Goal: Task Accomplishment & Management: Complete application form

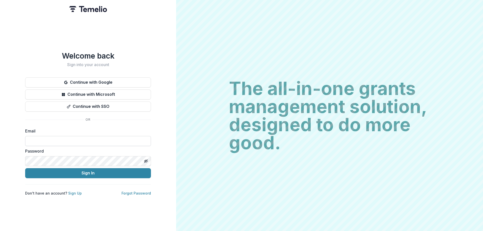
click at [54, 139] on input at bounding box center [88, 141] width 126 height 10
type input "**********"
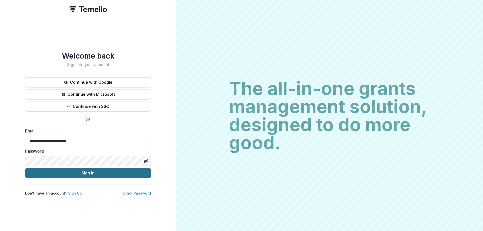
click at [65, 169] on button "Sign In" at bounding box center [88, 173] width 126 height 10
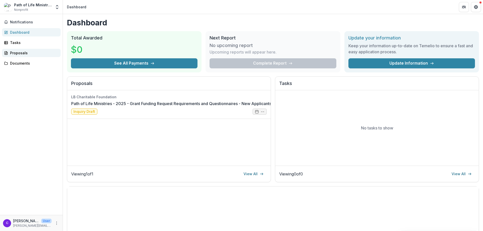
click at [23, 54] on div "Proposals" at bounding box center [33, 52] width 47 height 5
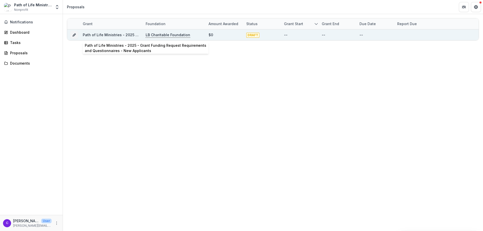
click at [114, 35] on link "Path of Life Ministries - 2025 - Grant Funding Request Requirements and Questio…" at bounding box center [177, 35] width 189 height 4
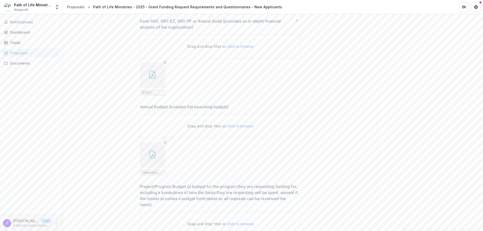
scroll to position [2735, 0]
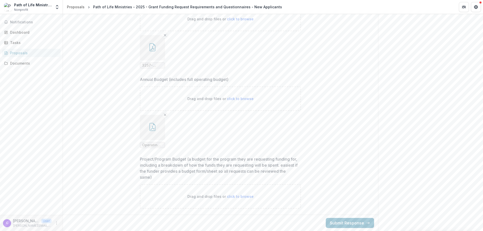
click at [214, 196] on p "Drag and drop files or click to browse" at bounding box center [221, 196] width 66 height 5
type input "**********"
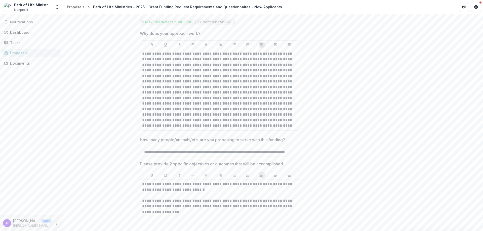
scroll to position [1073, 0]
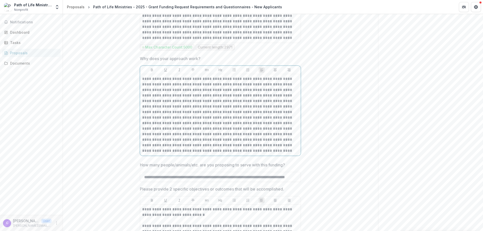
click at [191, 150] on p at bounding box center [220, 115] width 157 height 78
click at [189, 152] on p at bounding box center [220, 115] width 157 height 78
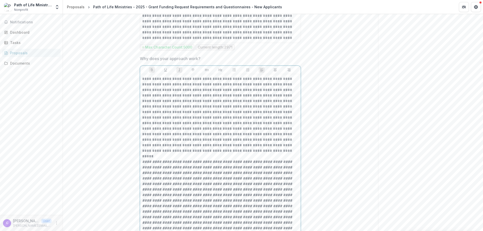
scroll to position [1174, 0]
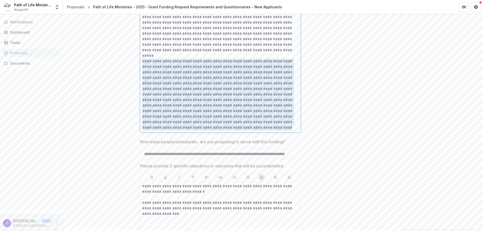
drag, startPoint x: 142, startPoint y: 62, endPoint x: 259, endPoint y: 128, distance: 134.5
click at [259, 128] on p "**********" at bounding box center [220, 95] width 157 height 72
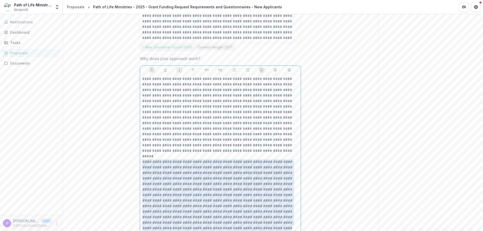
drag, startPoint x: 151, startPoint y: 71, endPoint x: 188, endPoint y: 76, distance: 37.1
click at [151, 71] on icon "Bold" at bounding box center [152, 70] width 4 height 4
click at [178, 70] on icon "Italicize" at bounding box center [179, 70] width 4 height 4
click at [274, 154] on p at bounding box center [220, 157] width 157 height 6
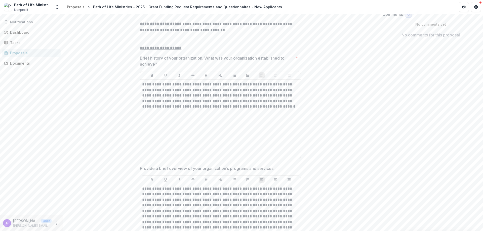
scroll to position [0, 0]
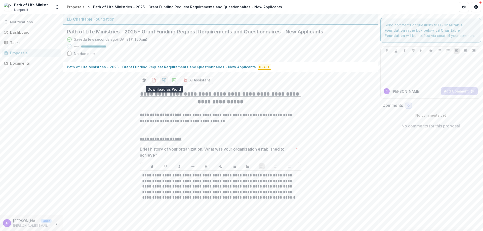
click at [163, 80] on icon "download-proposal" at bounding box center [164, 80] width 5 height 5
click at [270, 199] on p "**********" at bounding box center [220, 187] width 157 height 28
click at [269, 199] on p "**********" at bounding box center [220, 187] width 157 height 28
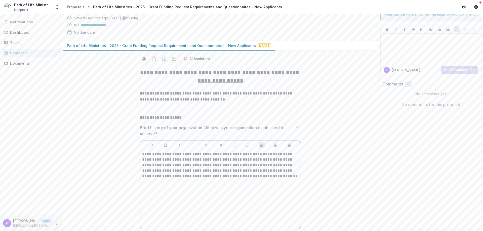
scroll to position [18, 0]
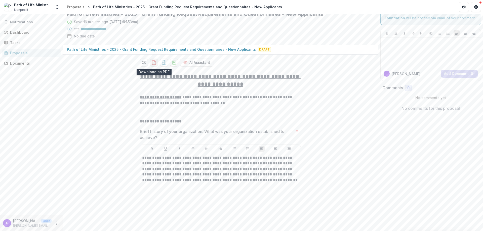
click at [155, 63] on icon "download-proposal" at bounding box center [154, 62] width 5 height 5
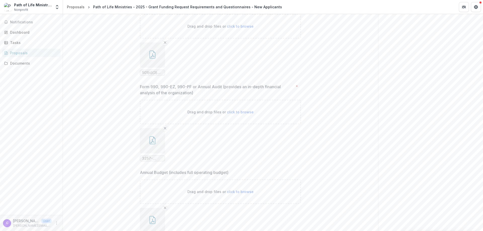
scroll to position [2853, 0]
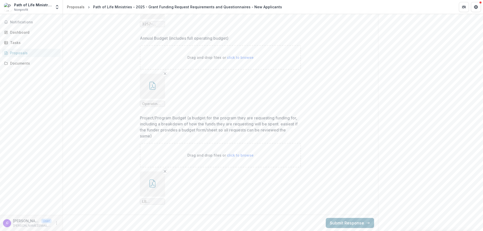
click at [360, 225] on button "Submit Response" at bounding box center [350, 223] width 48 height 10
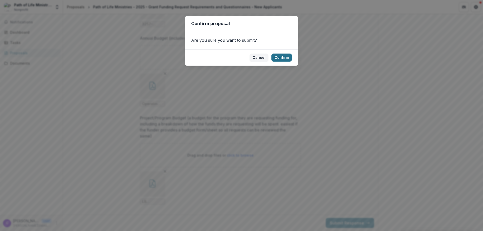
click at [278, 58] on button "Confirm" at bounding box center [282, 58] width 20 height 8
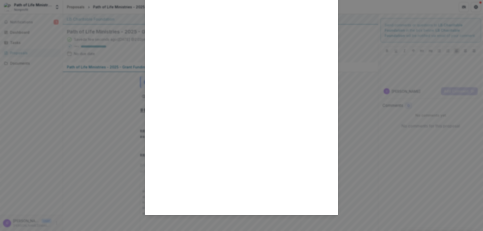
scroll to position [0, 0]
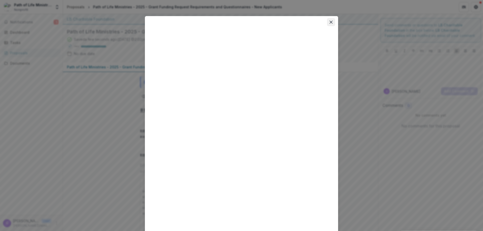
click at [332, 21] on icon "Close" at bounding box center [331, 22] width 3 height 3
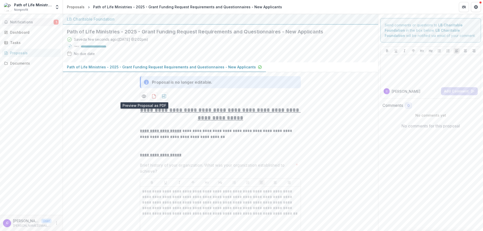
click at [34, 22] on span "Notifications" at bounding box center [32, 22] width 44 height 4
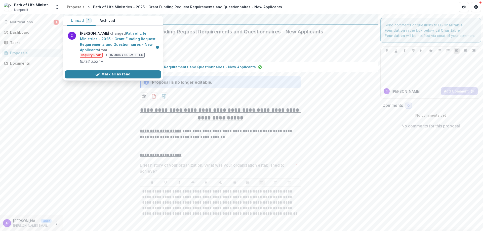
click at [38, 225] on p "[PERSON_NAME][EMAIL_ADDRESS][DOMAIN_NAME]" at bounding box center [32, 226] width 39 height 5
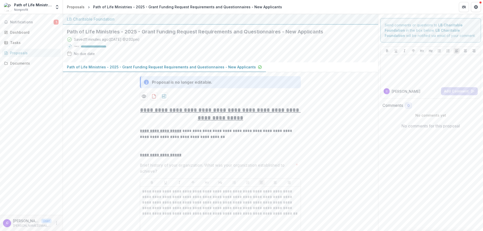
click at [56, 222] on icon "More" at bounding box center [57, 224] width 4 height 4
click at [68, 220] on icon "button" at bounding box center [68, 221] width 4 height 4
